Goal: Check status: Check status

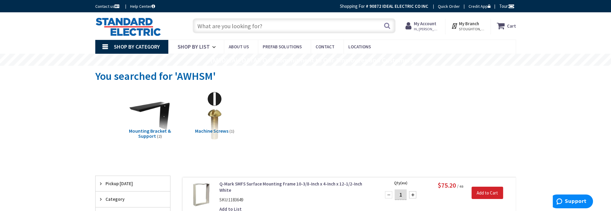
click at [428, 24] on strong "My Account" at bounding box center [425, 24] width 23 height 6
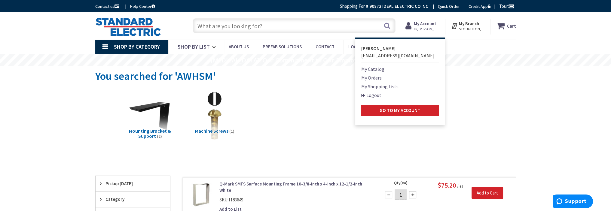
click at [372, 77] on link "My Orders" at bounding box center [371, 77] width 20 height 7
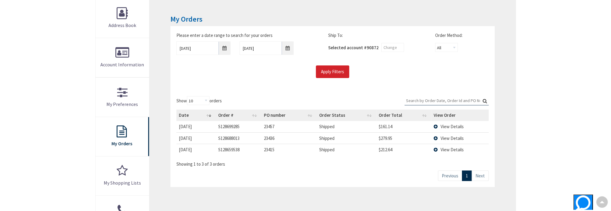
click at [456, 127] on span "View Details" at bounding box center [451, 127] width 23 height 6
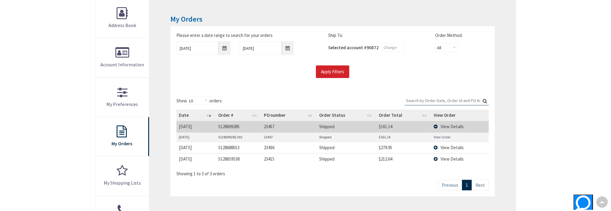
click at [436, 137] on link "View Order" at bounding box center [441, 137] width 17 height 5
